Goal: Task Accomplishment & Management: Manage account settings

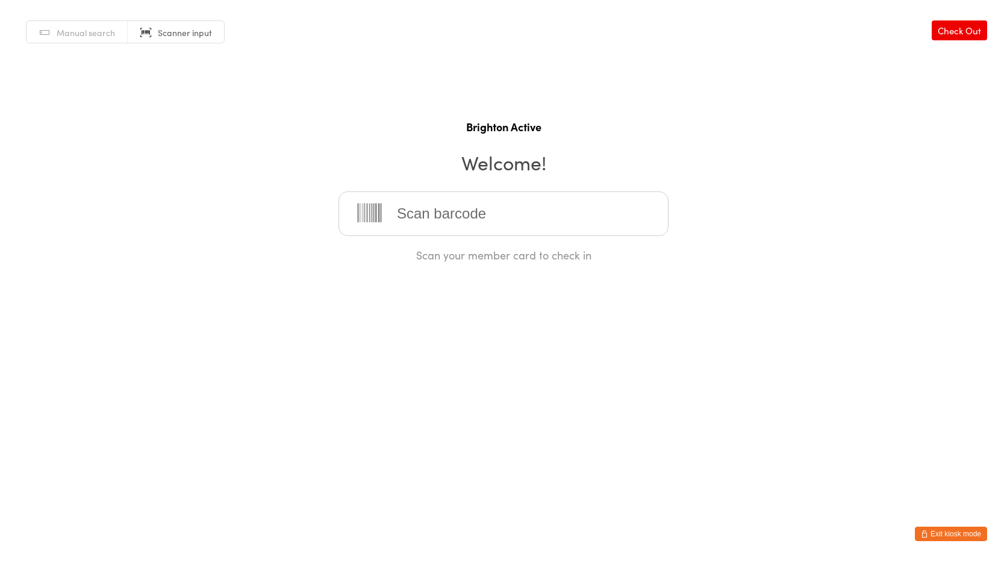
click at [931, 533] on button "Exit kiosk mode" at bounding box center [951, 534] width 72 height 14
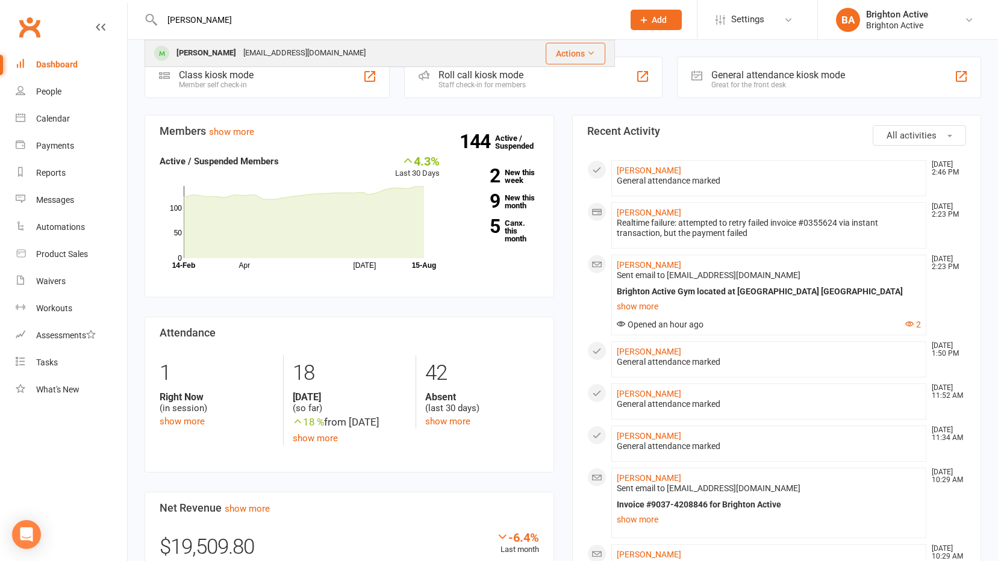
type input "[PERSON_NAME]"
click at [307, 55] on div "[EMAIL_ADDRESS][DOMAIN_NAME]" at bounding box center [305, 53] width 130 height 17
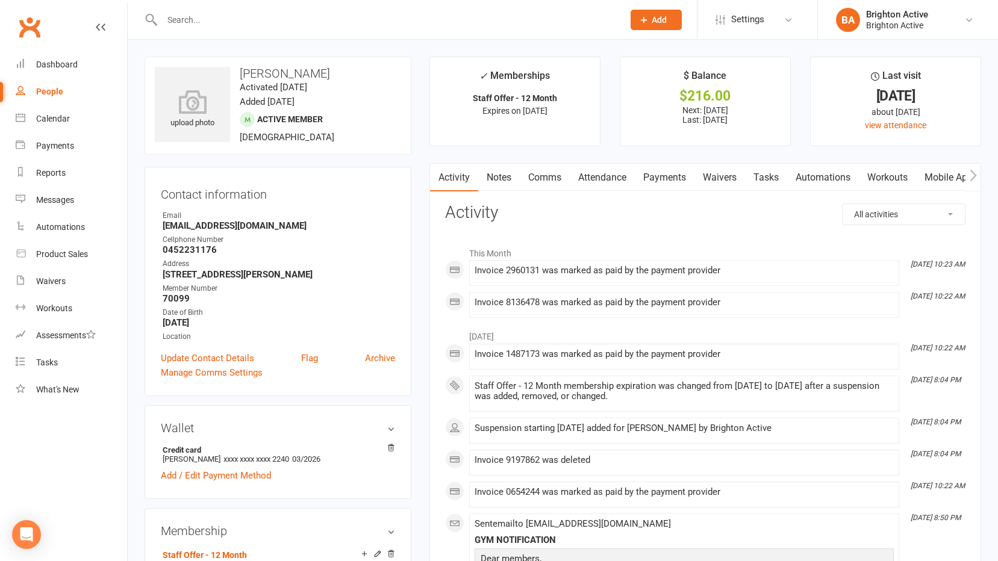
click at [667, 178] on link "Payments" at bounding box center [665, 178] width 60 height 28
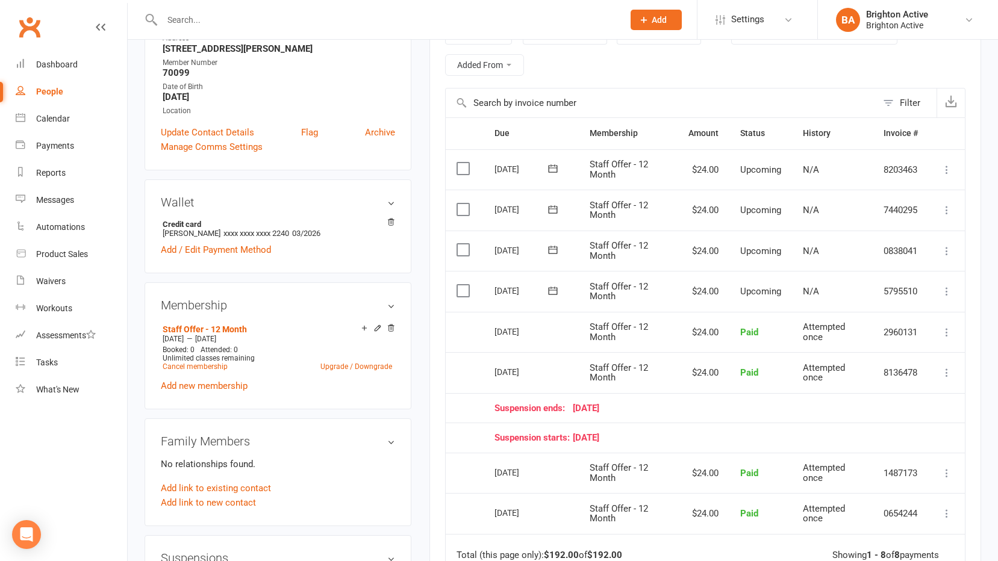
scroll to position [301, 0]
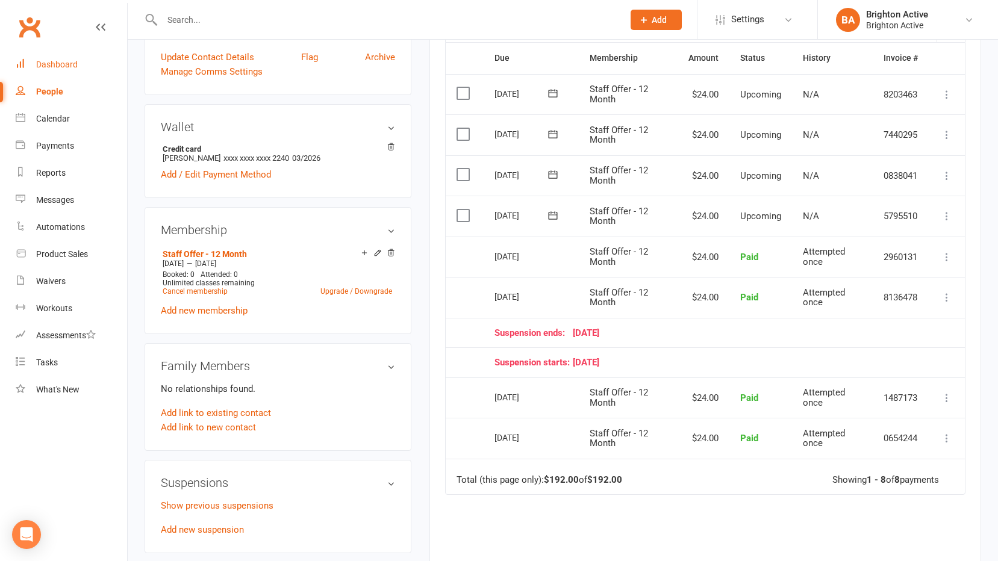
click at [73, 64] on div "Dashboard" at bounding box center [57, 65] width 42 height 10
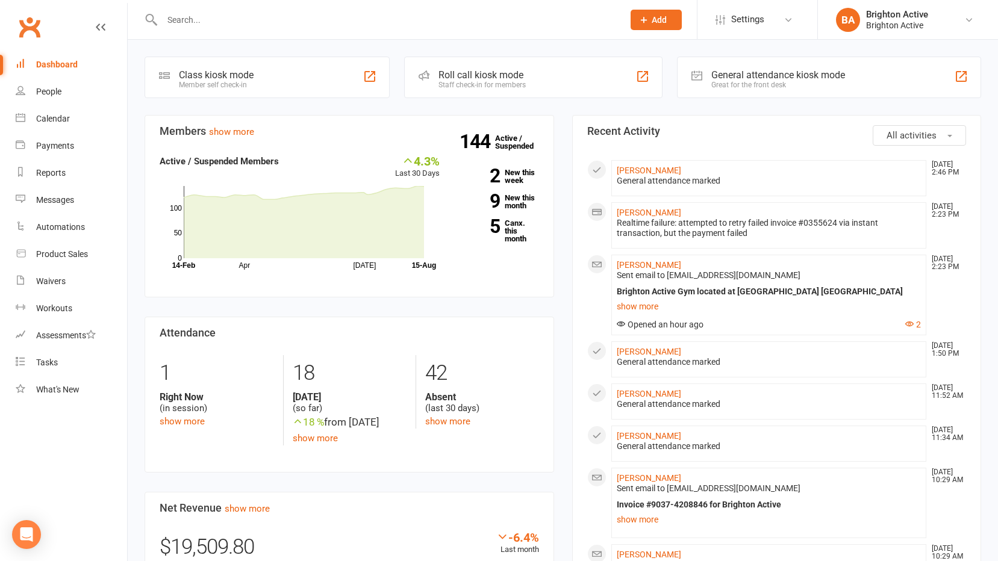
click at [754, 69] on div "General attendance kiosk mode Great for the front desk" at bounding box center [829, 78] width 304 height 42
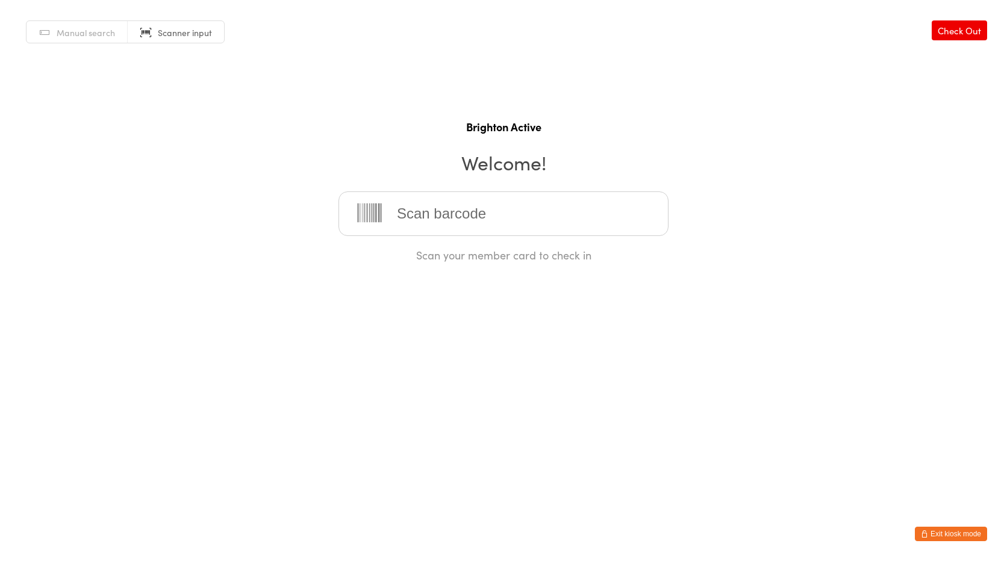
click at [964, 534] on button "Exit kiosk mode" at bounding box center [951, 534] width 72 height 14
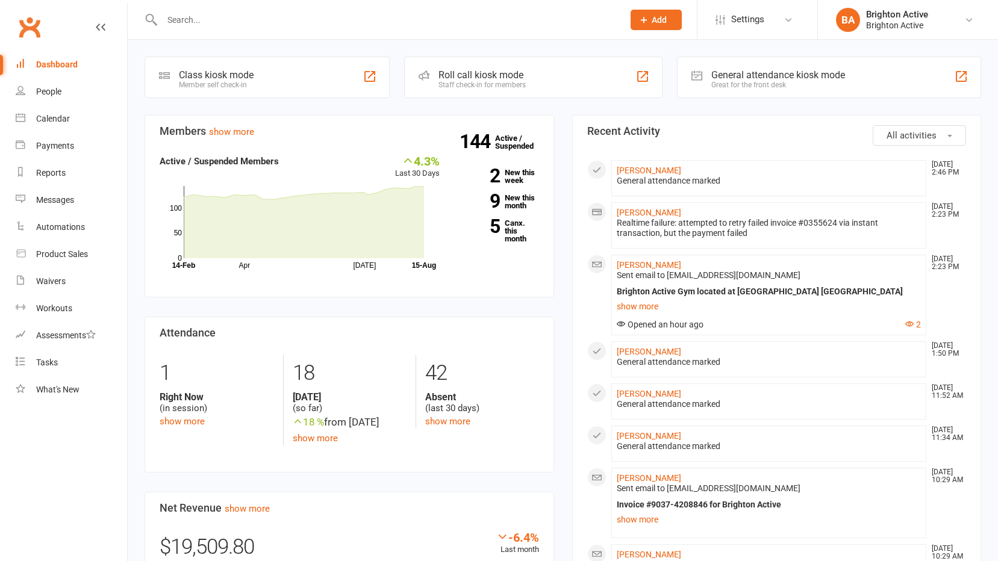
click at [244, 16] on input "text" at bounding box center [386, 19] width 457 height 17
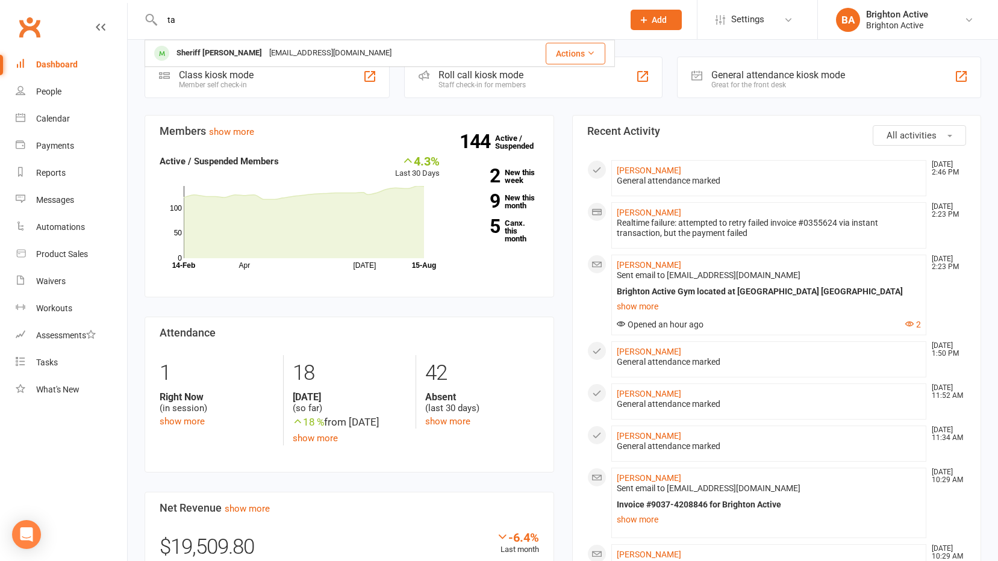
type input "t"
type input "loi"
click at [57, 83] on link "People" at bounding box center [71, 91] width 111 height 27
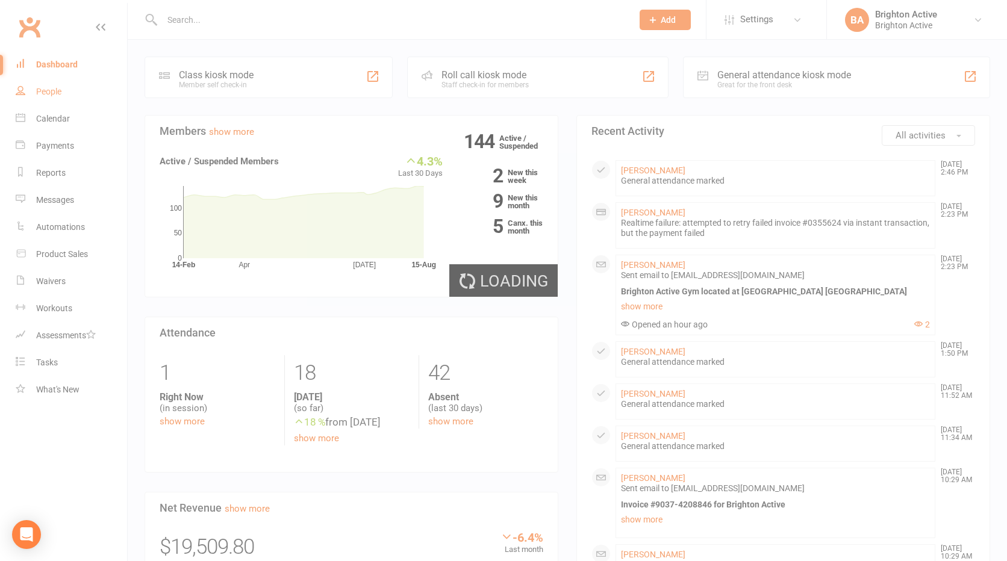
select select "true"
select select "100"
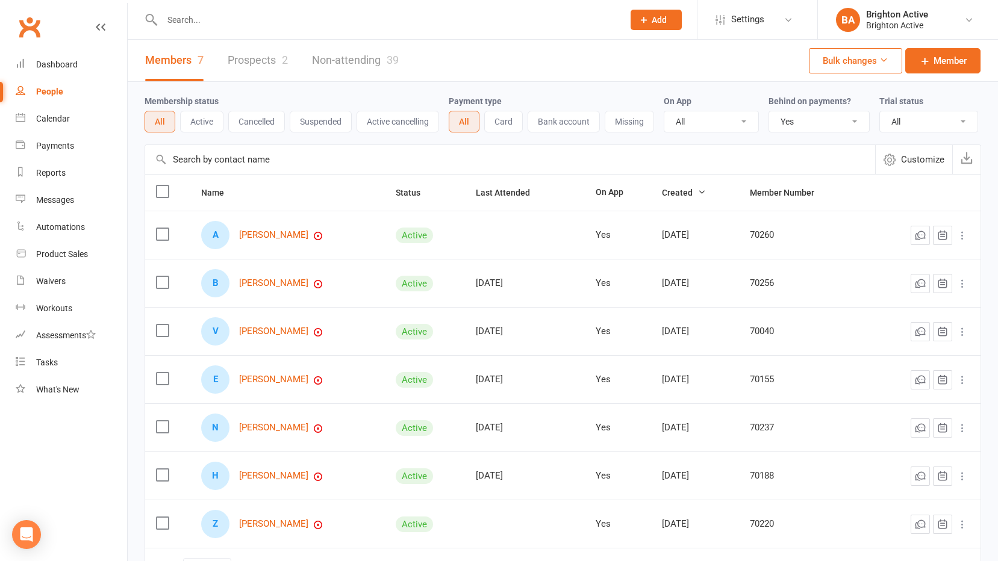
click at [237, 22] on input "text" at bounding box center [386, 19] width 457 height 17
type input "l"
click at [346, 70] on link "Non-attending 39" at bounding box center [355, 61] width 87 height 42
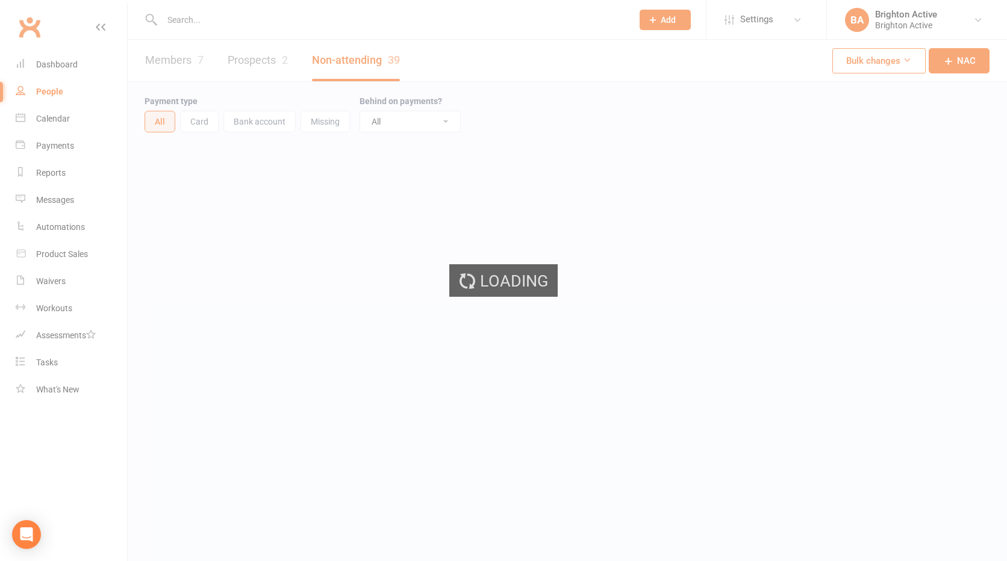
select select "100"
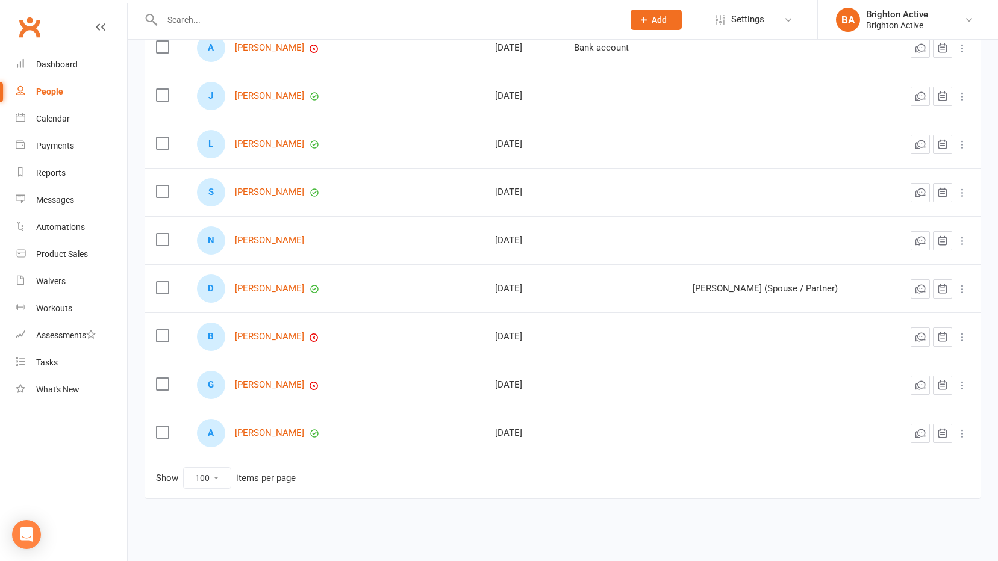
scroll to position [1636, 0]
